Goal: Task Accomplishment & Management: Manage account settings

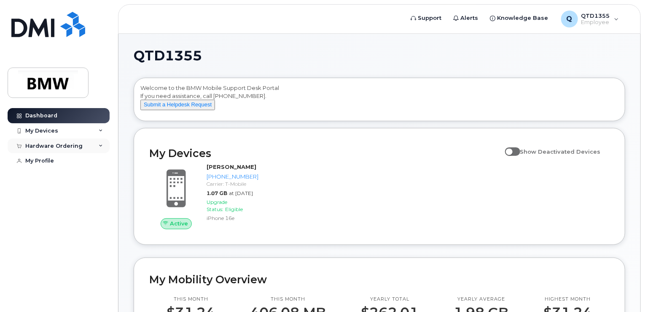
click at [78, 143] on div "Hardware Ordering" at bounding box center [53, 145] width 57 height 7
click at [56, 161] on div "New Order" at bounding box center [45, 161] width 32 height 8
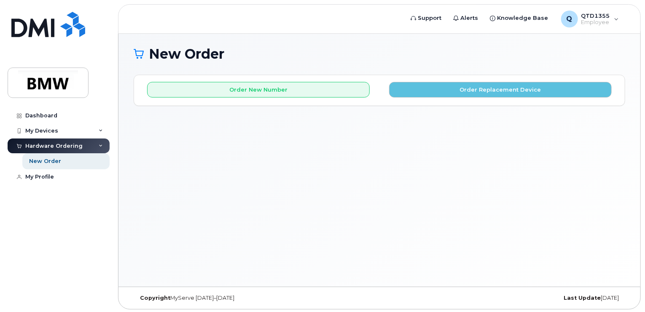
scroll to position [4, 0]
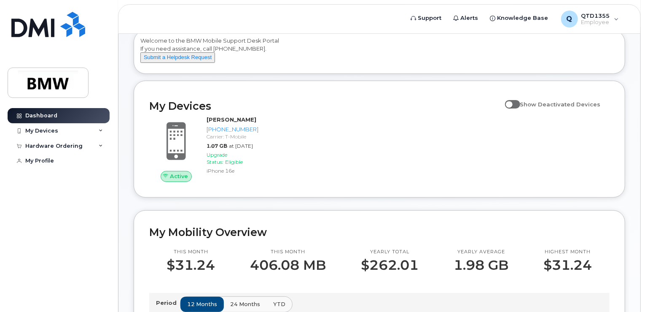
scroll to position [39, 0]
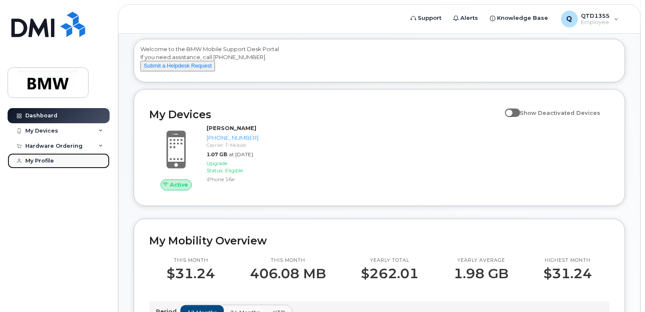
click at [27, 160] on div "My Profile" at bounding box center [39, 160] width 29 height 7
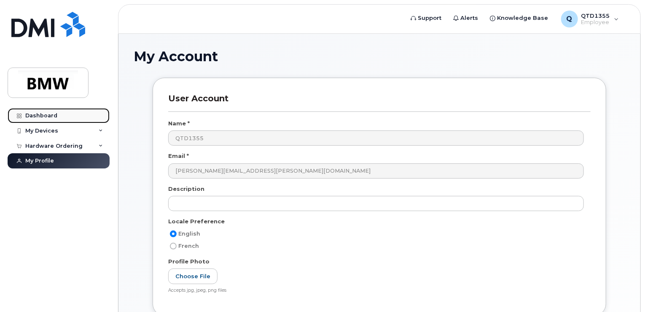
click at [38, 116] on div "Dashboard" at bounding box center [41, 115] width 32 height 7
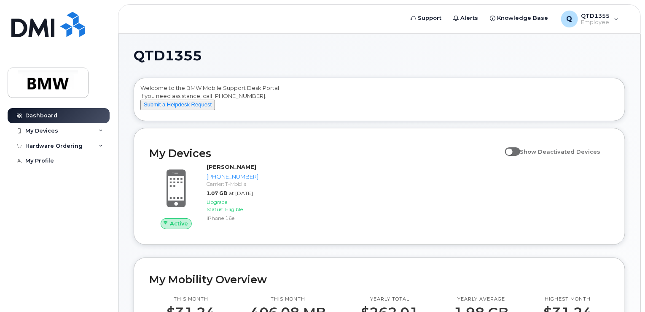
click at [512, 156] on span at bounding box center [512, 151] width 15 height 8
click at [512, 150] on input "Show Deactivated Devices" at bounding box center [508, 146] width 7 height 7
click at [519, 156] on span at bounding box center [512, 151] width 15 height 8
click at [512, 150] on input "Show Deactivated Devices" at bounding box center [508, 146] width 7 height 7
checkbox input "false"
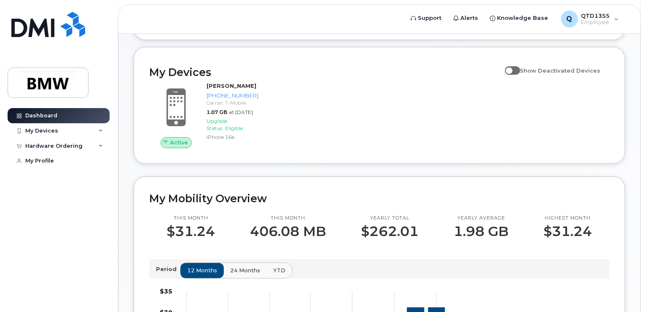
scroll to position [39, 0]
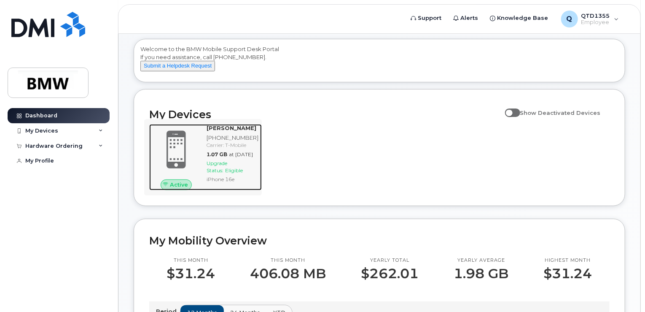
click at [220, 157] on span "1.07 GB" at bounding box center [217, 154] width 21 height 6
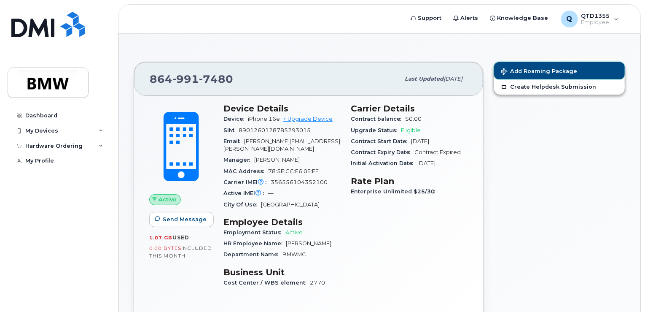
click at [546, 70] on span "Add Roaming Package" at bounding box center [539, 72] width 76 height 8
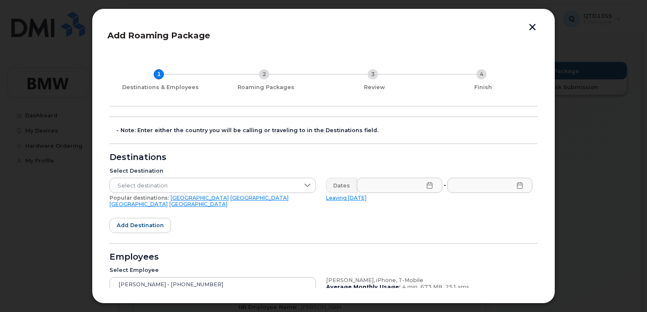
click at [532, 27] on button "button" at bounding box center [532, 28] width 13 height 9
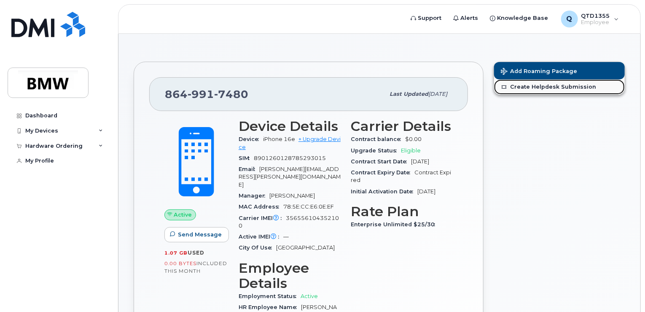
click at [546, 86] on link "Create Helpdesk Submission" at bounding box center [559, 86] width 131 height 15
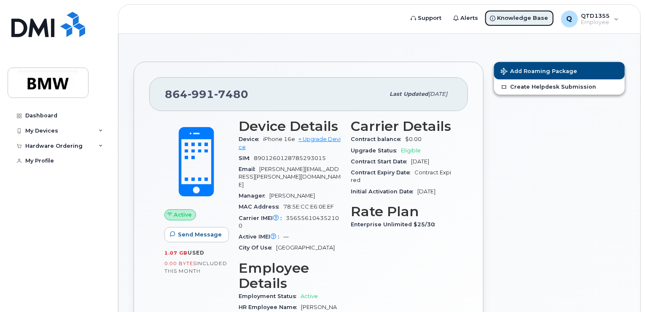
click at [519, 20] on span "Knowledge Base" at bounding box center [522, 18] width 51 height 8
click at [607, 21] on span "Employee" at bounding box center [595, 22] width 29 height 7
